Goal: Information Seeking & Learning: Learn about a topic

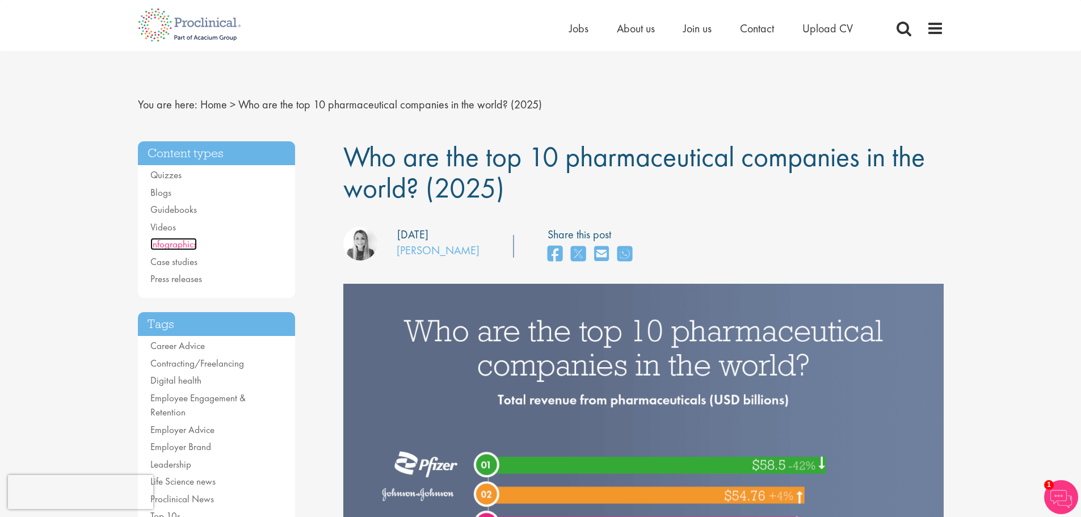
click at [177, 244] on link "Infographics" at bounding box center [173, 244] width 47 height 12
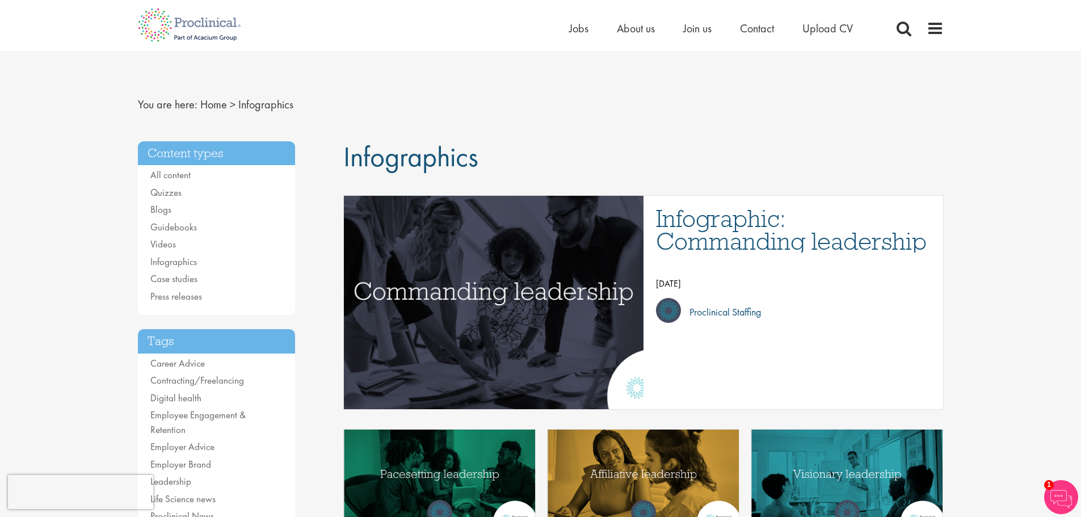
drag, startPoint x: 478, startPoint y: 160, endPoint x: 349, endPoint y: 155, distance: 128.9
click at [349, 155] on span "Infographics" at bounding box center [410, 156] width 135 height 36
drag, startPoint x: 348, startPoint y: 155, endPoint x: 493, endPoint y: 156, distance: 145.2
click at [493, 156] on h1 "Infographics" at bounding box center [643, 156] width 600 height 31
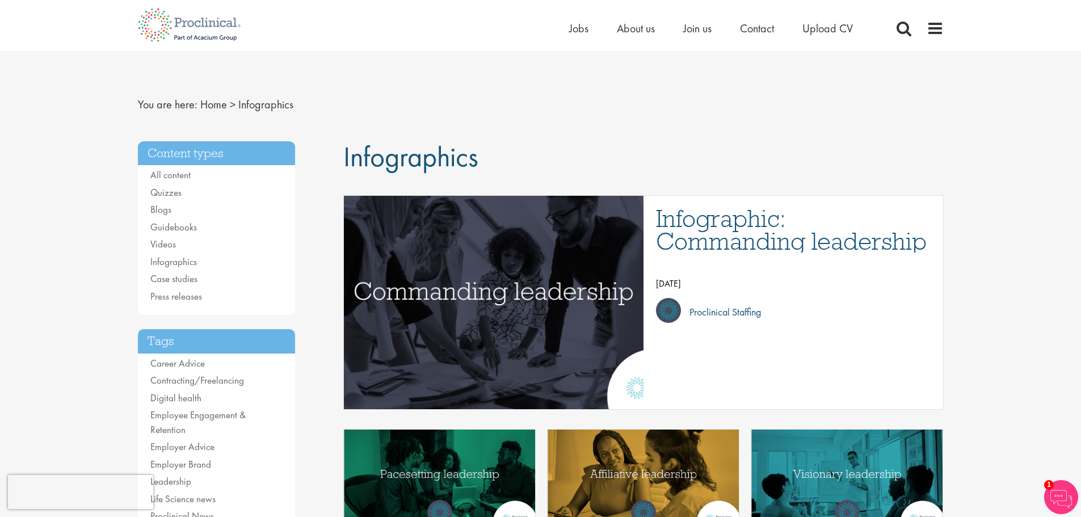
click at [493, 156] on h1 "Infographics" at bounding box center [643, 156] width 600 height 31
drag, startPoint x: 343, startPoint y: 155, endPoint x: 518, endPoint y: 150, distance: 175.4
click at [518, 150] on h1 "Infographics" at bounding box center [643, 156] width 600 height 31
drag, startPoint x: 478, startPoint y: 161, endPoint x: 338, endPoint y: 156, distance: 139.6
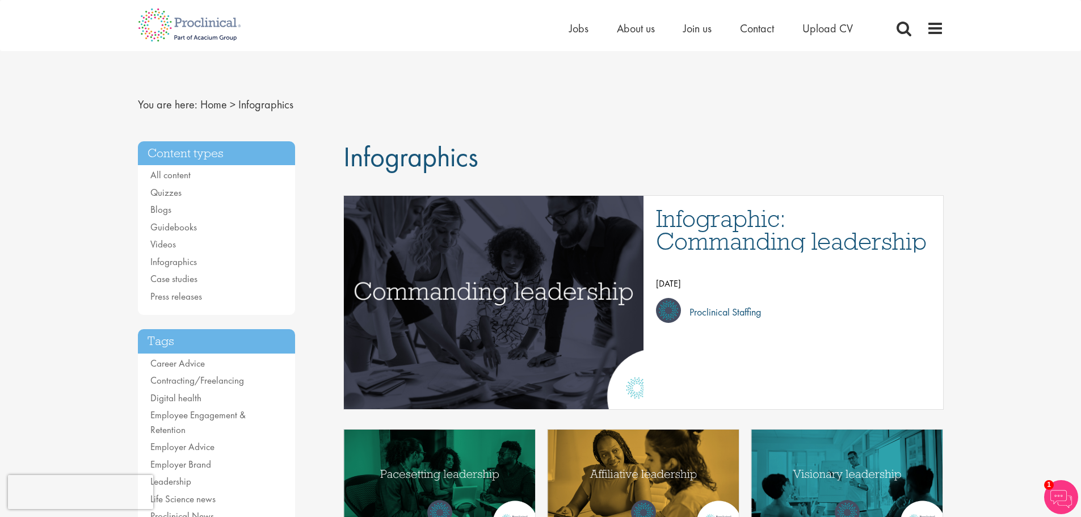
click at [346, 166] on span "Infographics" at bounding box center [410, 156] width 135 height 36
drag, startPoint x: 347, startPoint y: 160, endPoint x: 479, endPoint y: 155, distance: 132.3
click at [478, 155] on span "Infographics" at bounding box center [410, 156] width 135 height 36
click at [480, 154] on h1 "Infographics" at bounding box center [643, 156] width 600 height 31
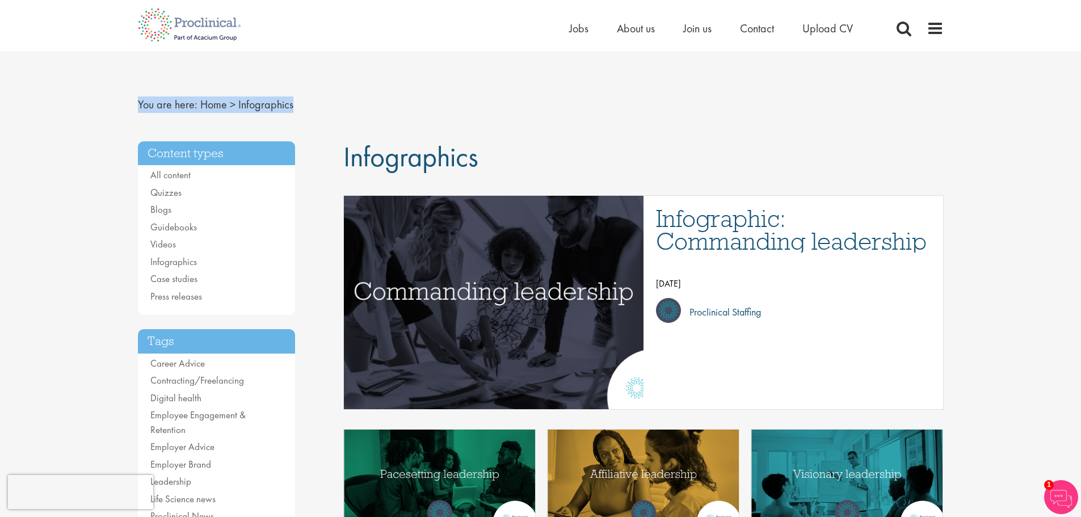
drag, startPoint x: 136, startPoint y: 103, endPoint x: 334, endPoint y: 110, distance: 198.1
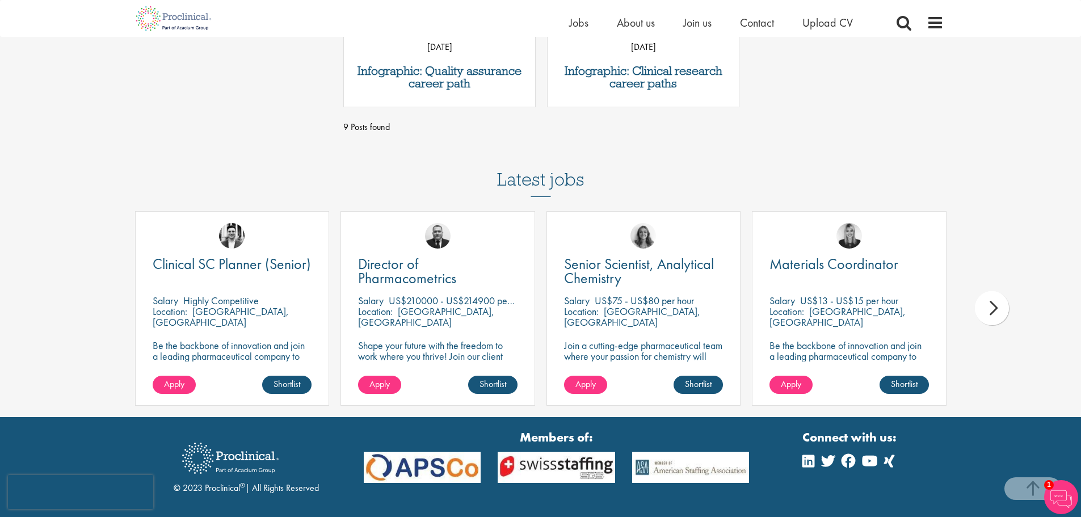
scroll to position [946, 0]
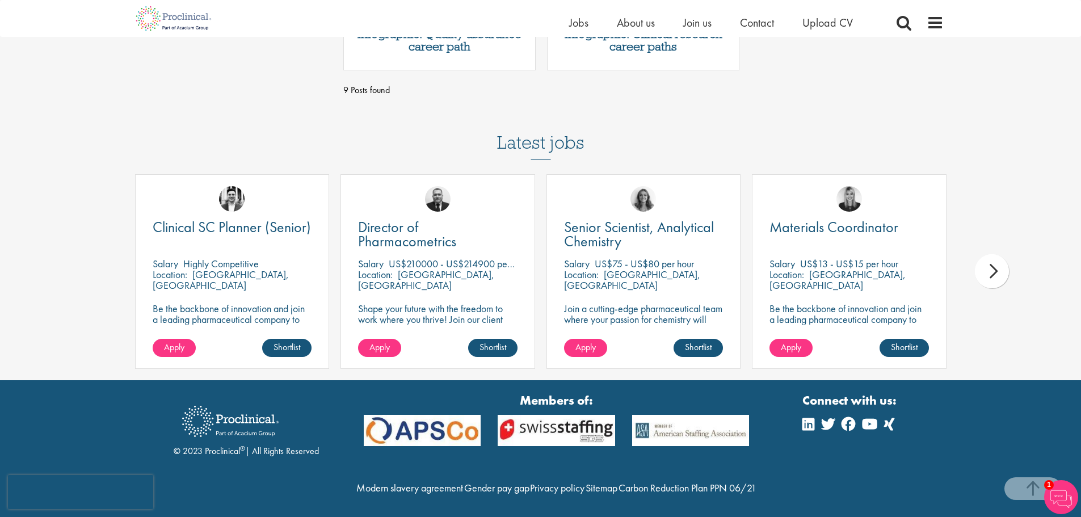
click at [996, 267] on div "next" at bounding box center [992, 271] width 34 height 34
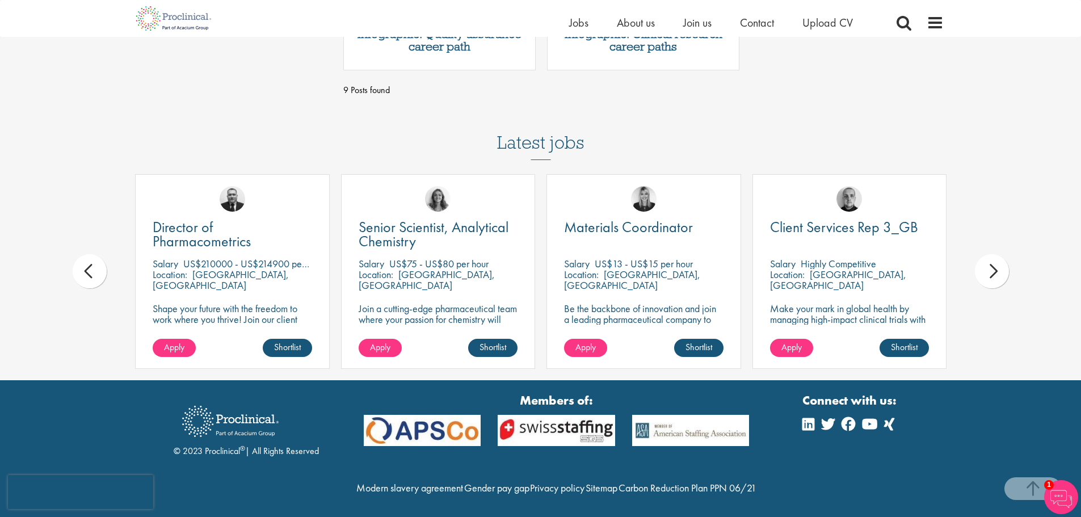
click at [996, 267] on div "next" at bounding box center [992, 271] width 34 height 34
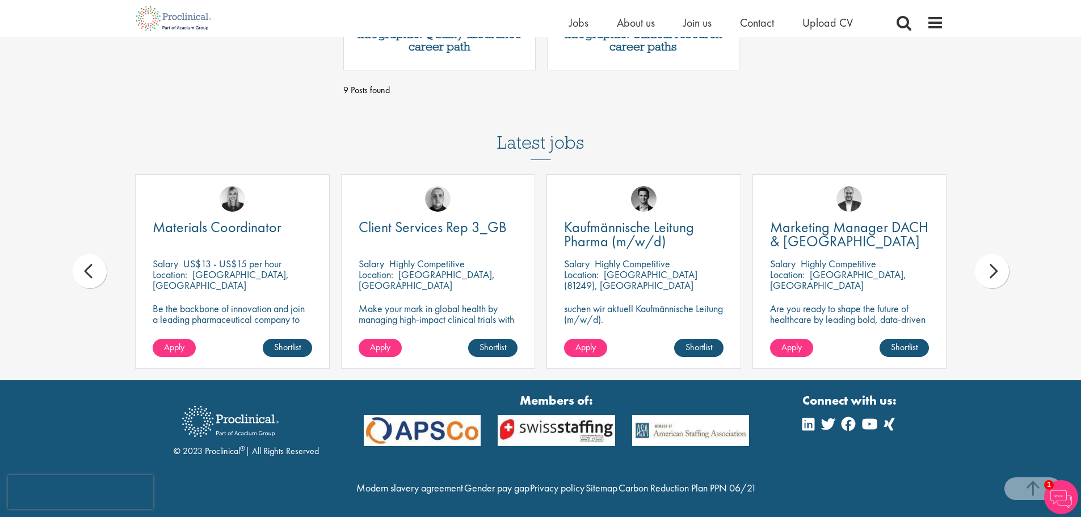
click at [996, 267] on div "next" at bounding box center [992, 271] width 34 height 34
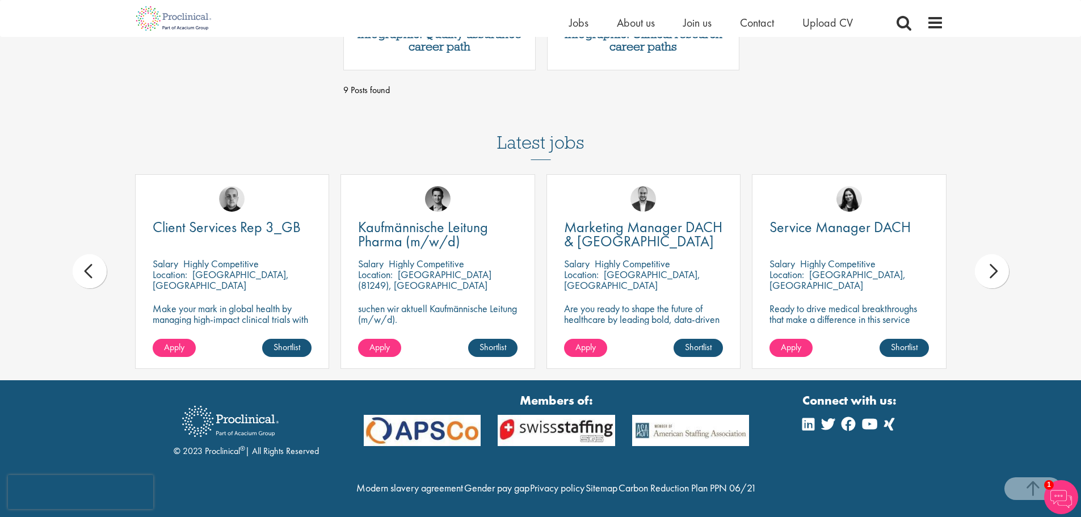
click at [997, 267] on div "next" at bounding box center [992, 271] width 34 height 34
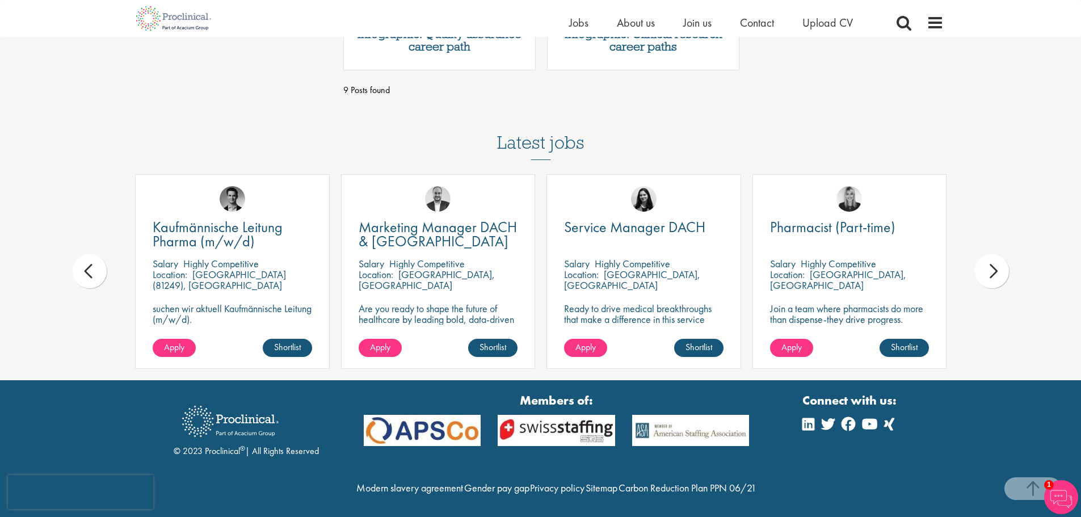
click at [997, 267] on div "next" at bounding box center [992, 271] width 34 height 34
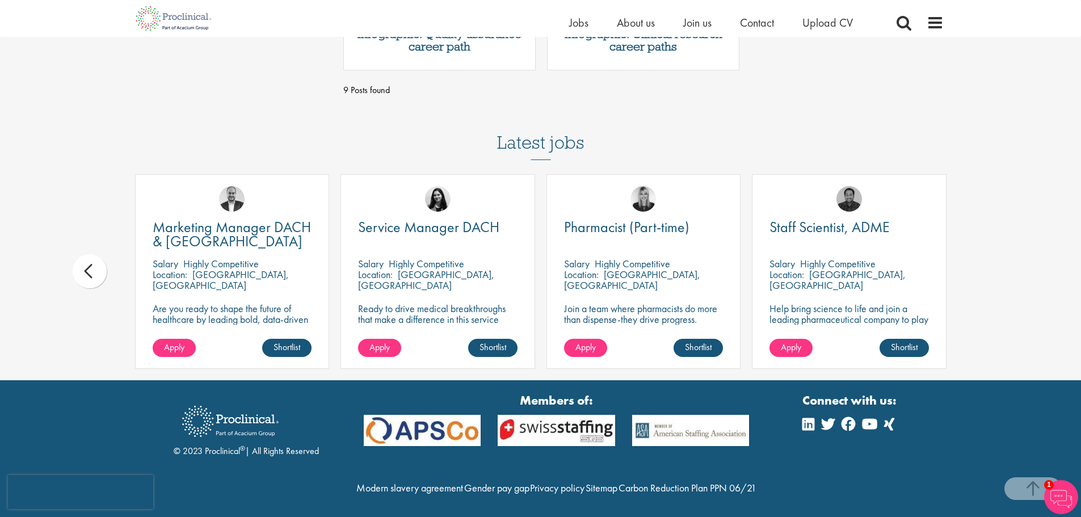
click at [92, 275] on div "prev" at bounding box center [90, 271] width 34 height 34
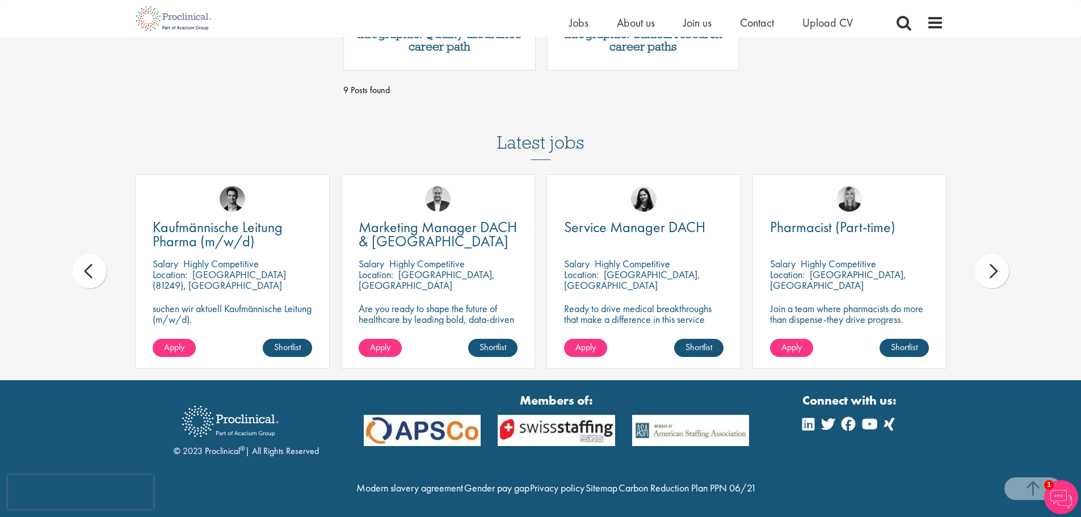
click at [92, 275] on div "prev" at bounding box center [90, 271] width 34 height 34
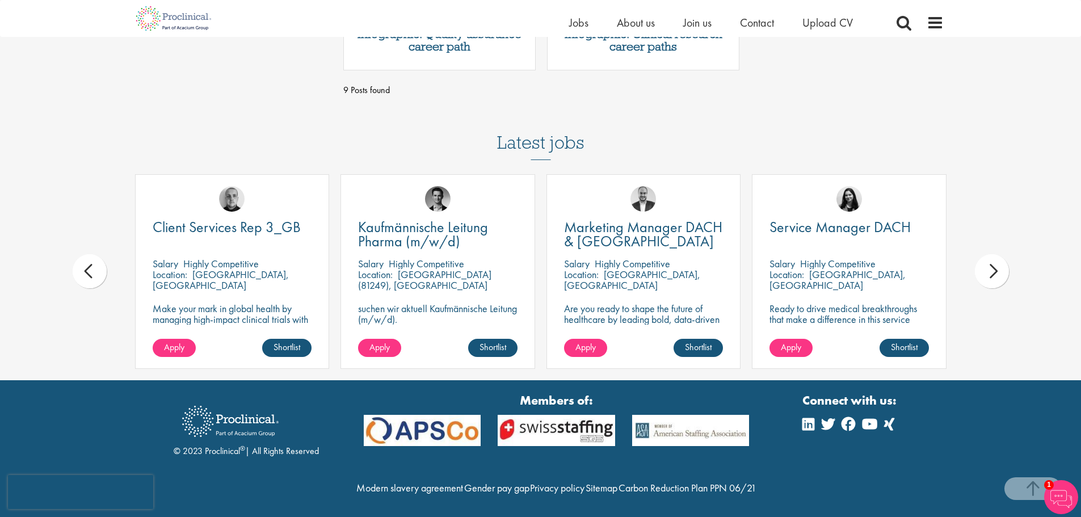
click at [92, 275] on div "prev" at bounding box center [90, 271] width 34 height 34
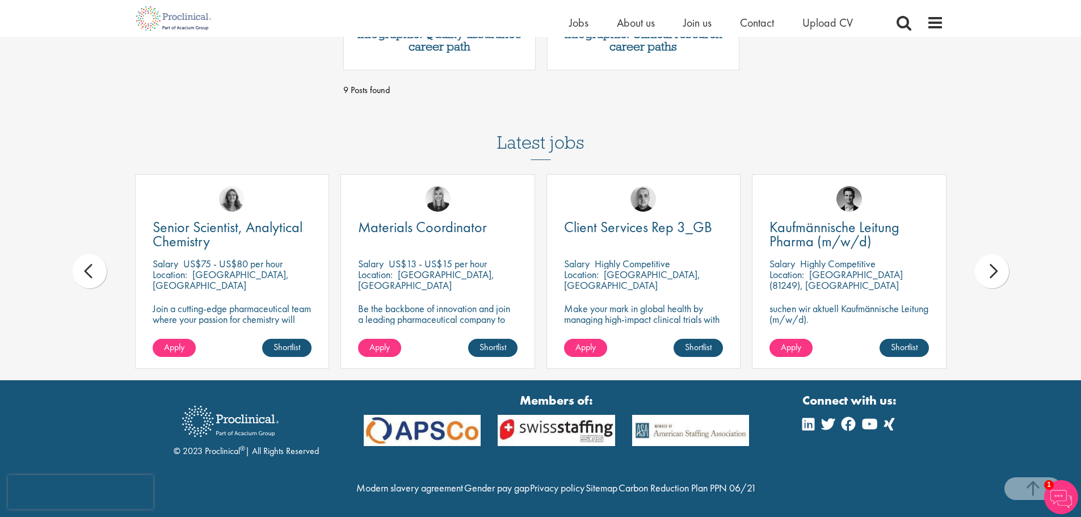
click at [92, 275] on div "prev" at bounding box center [90, 271] width 34 height 34
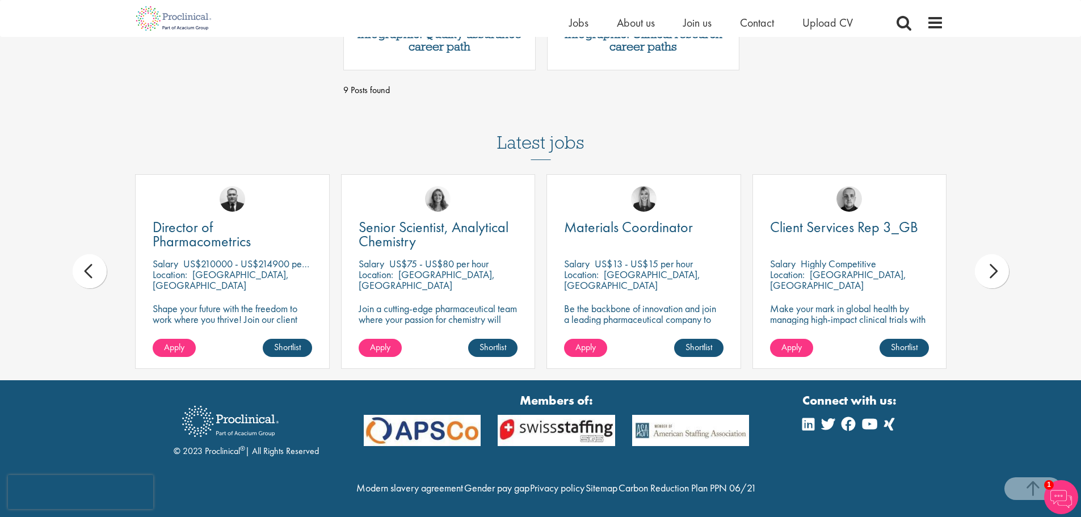
click at [92, 275] on div "prev" at bounding box center [90, 271] width 34 height 34
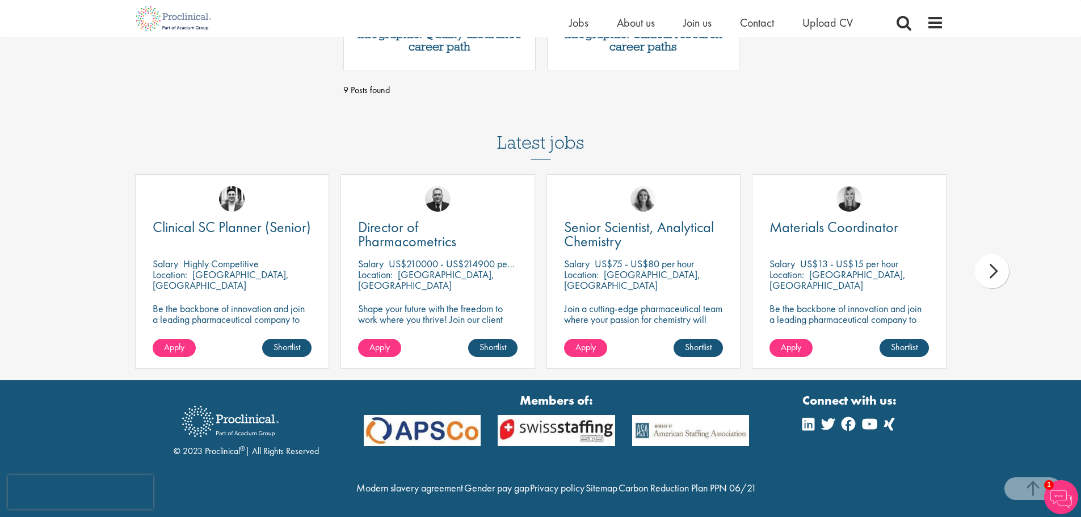
click at [604, 243] on span "Senior Scientist, Analytical Chemistry" at bounding box center [639, 233] width 150 height 33
